Goal: Find contact information: Find contact information

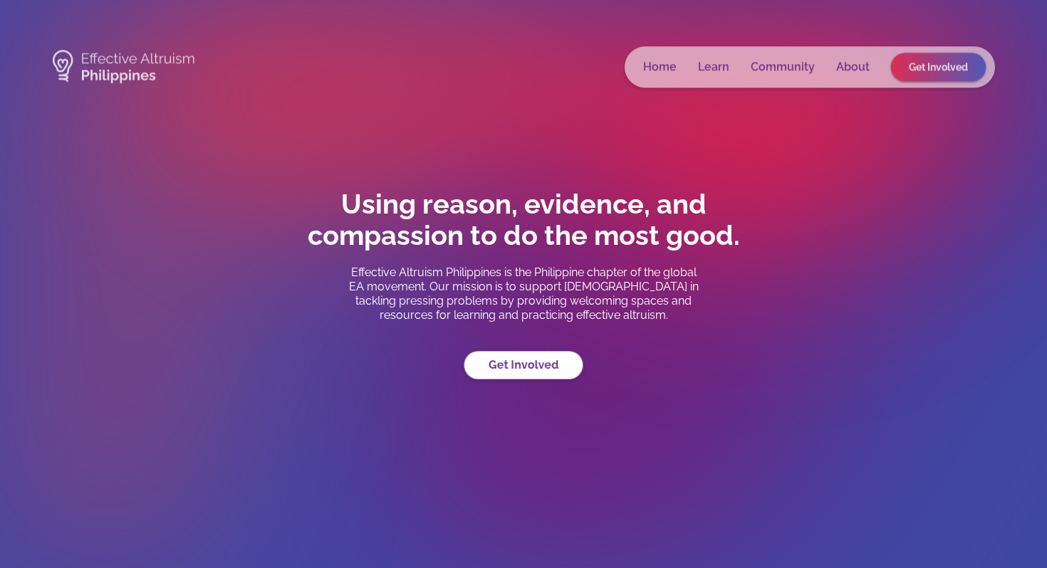
click at [509, 367] on link "Get Involved" at bounding box center [523, 365] width 119 height 28
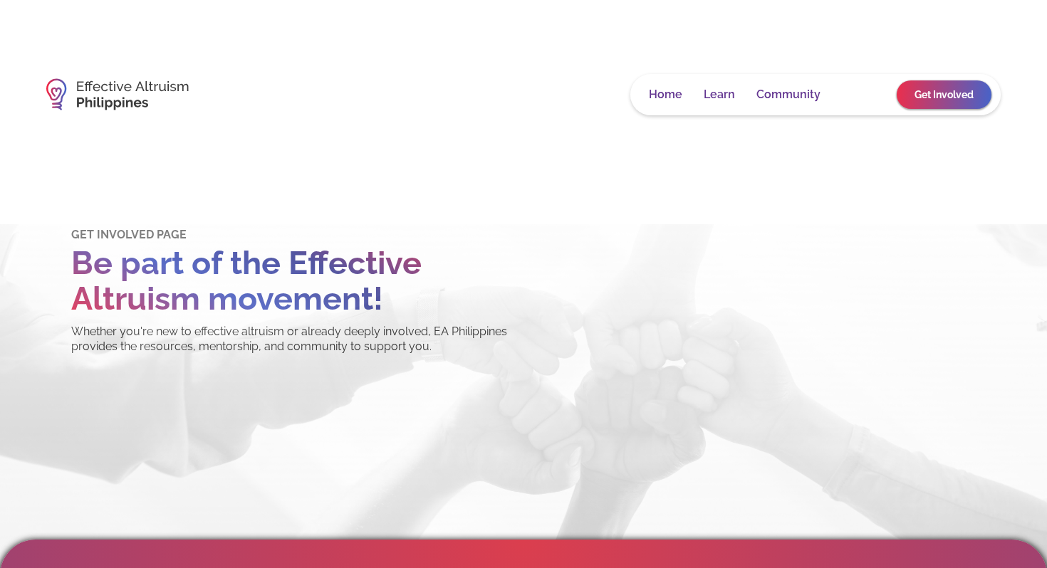
click at [846, 95] on link "About" at bounding box center [858, 95] width 33 height 14
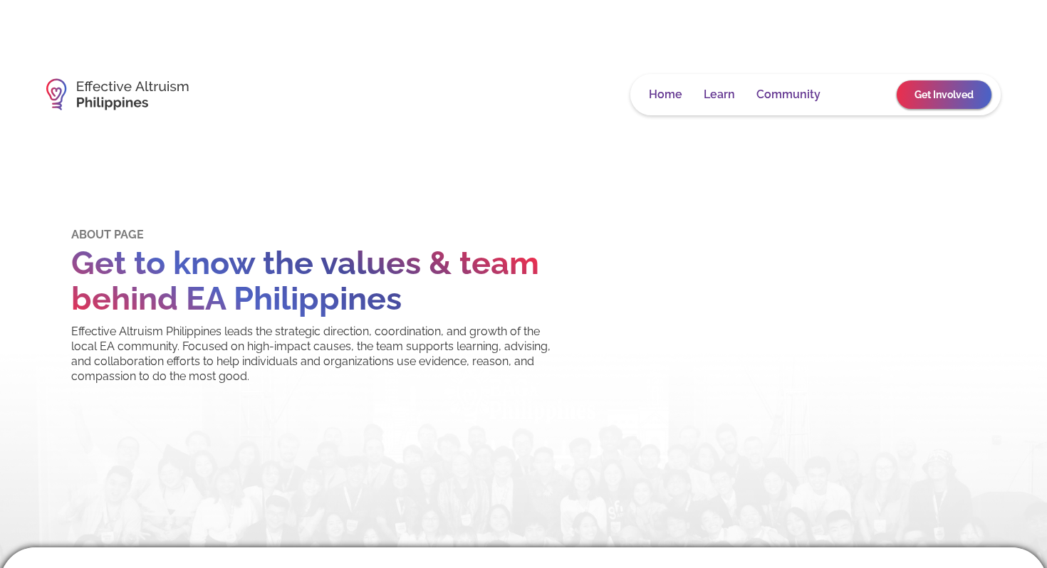
click at [845, 95] on link "About" at bounding box center [858, 95] width 33 height 14
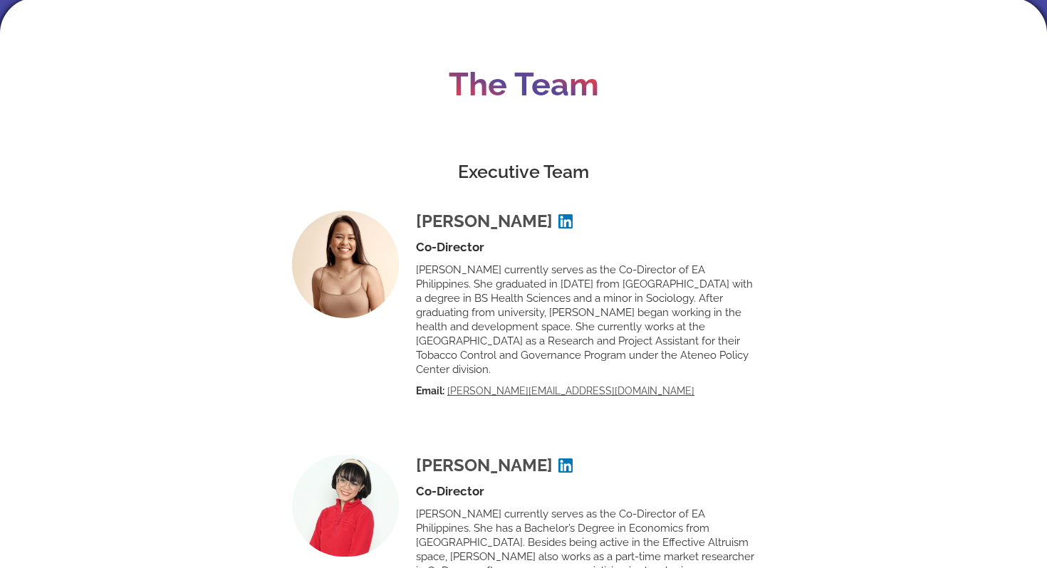
scroll to position [2166, 0]
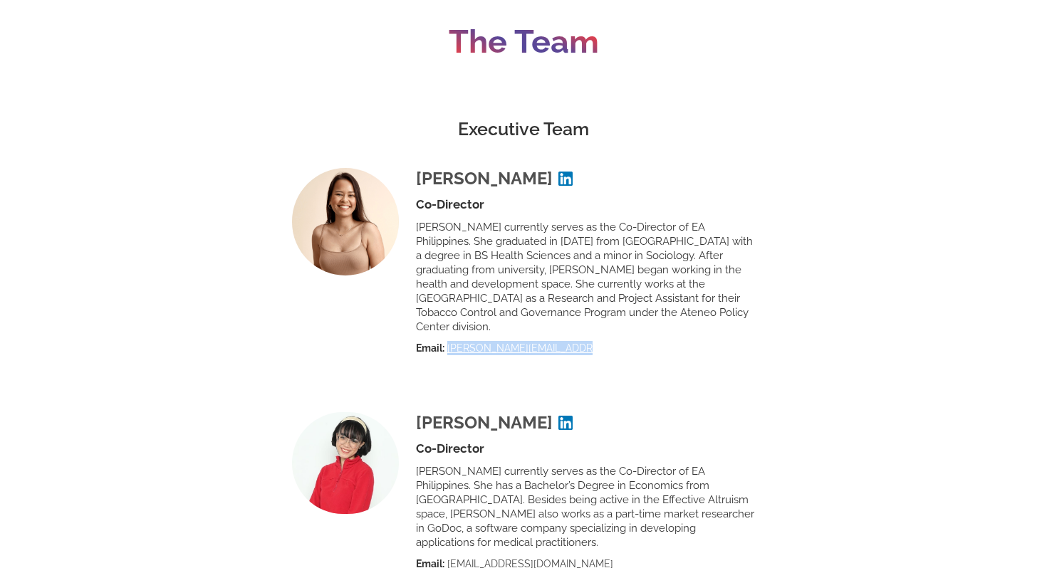
drag, startPoint x: 568, startPoint y: 325, endPoint x: 448, endPoint y: 320, distance: 120.4
click at [448, 320] on div "Samantha Ackary Co-Director Sam currently serves as the Co-Director of EA Phili…" at bounding box center [577, 261] width 356 height 187
copy link "sam@effectivealtruism.ph"
